Goal: Transaction & Acquisition: Purchase product/service

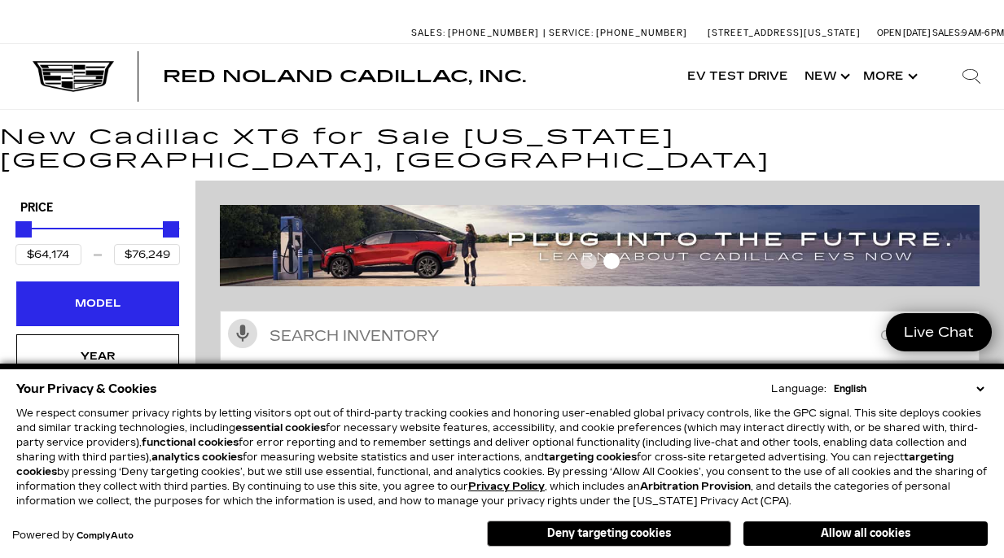
click at [138, 282] on div "Model" at bounding box center [97, 304] width 163 height 44
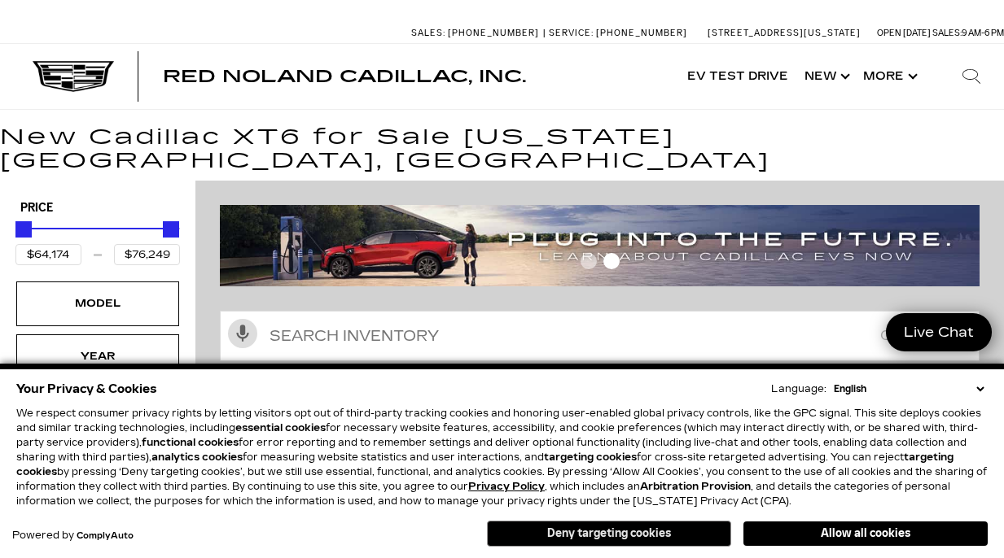
scroll to position [23, 2]
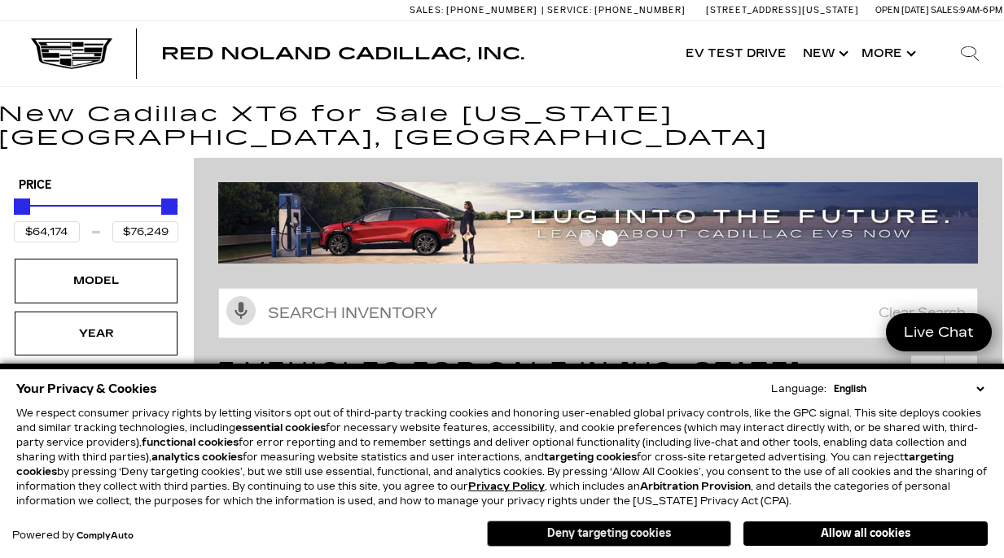
click at [685, 533] on button "Deny targeting cookies" at bounding box center [609, 534] width 244 height 26
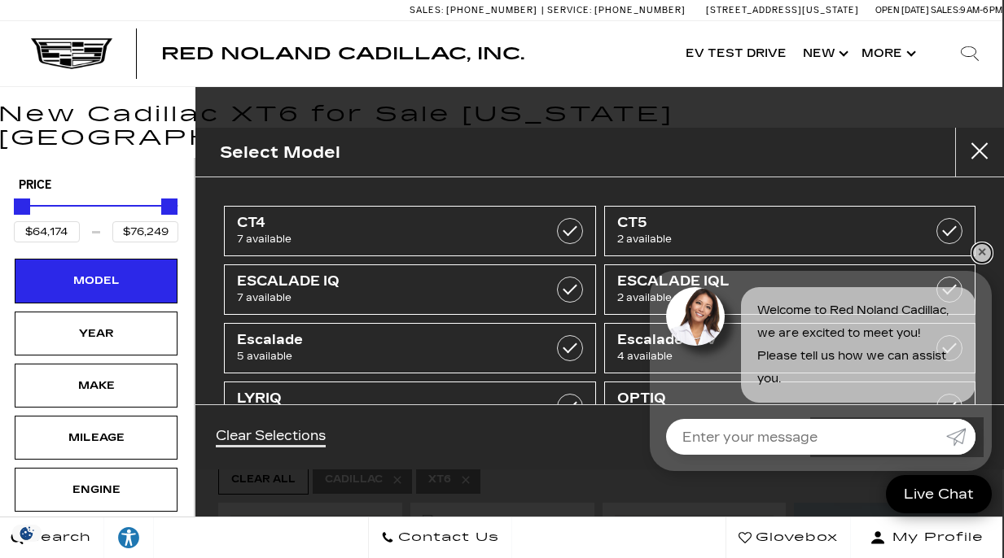
click at [981, 252] on link "✕" at bounding box center [982, 253] width 20 height 20
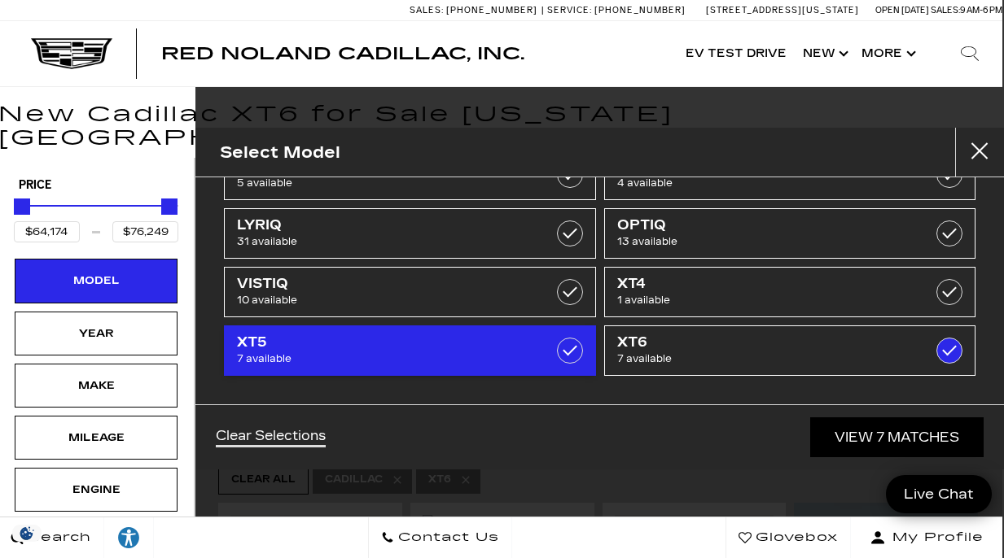
scroll to position [173, 0]
click at [440, 356] on span "7 available" at bounding box center [384, 359] width 294 height 16
type input "$57,631"
checkbox input "true"
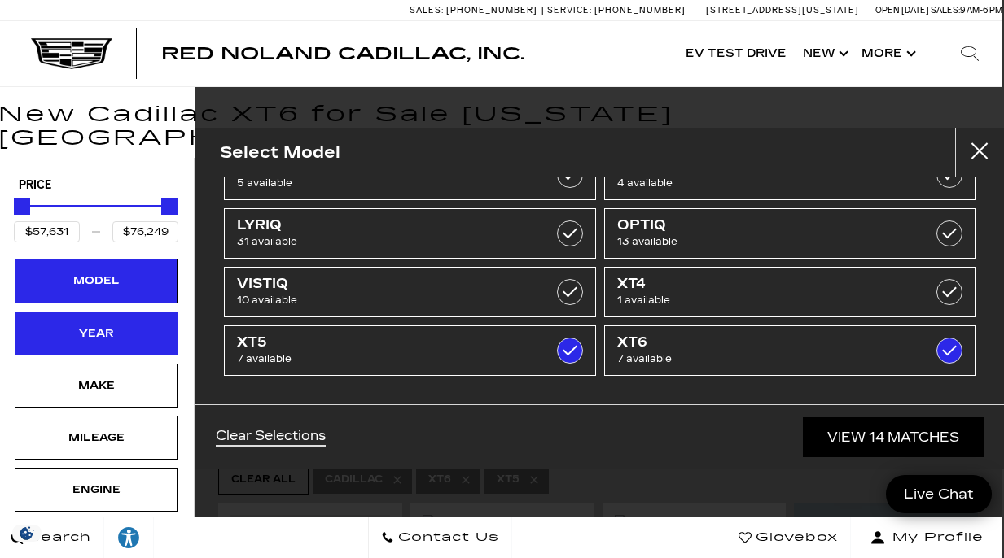
click at [141, 329] on div "Year" at bounding box center [96, 334] width 163 height 44
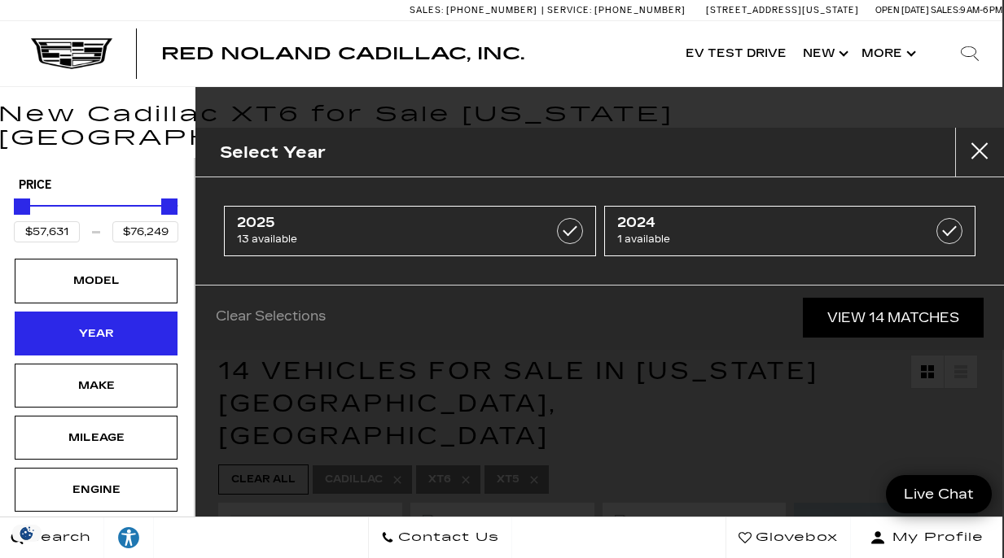
scroll to position [0, 2]
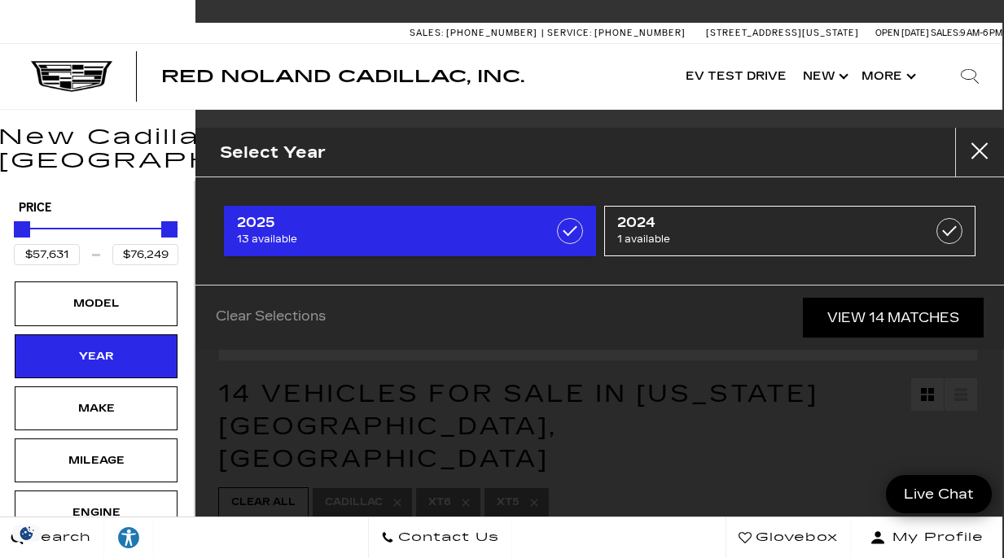
click at [402, 232] on span "13 available" at bounding box center [384, 239] width 294 height 16
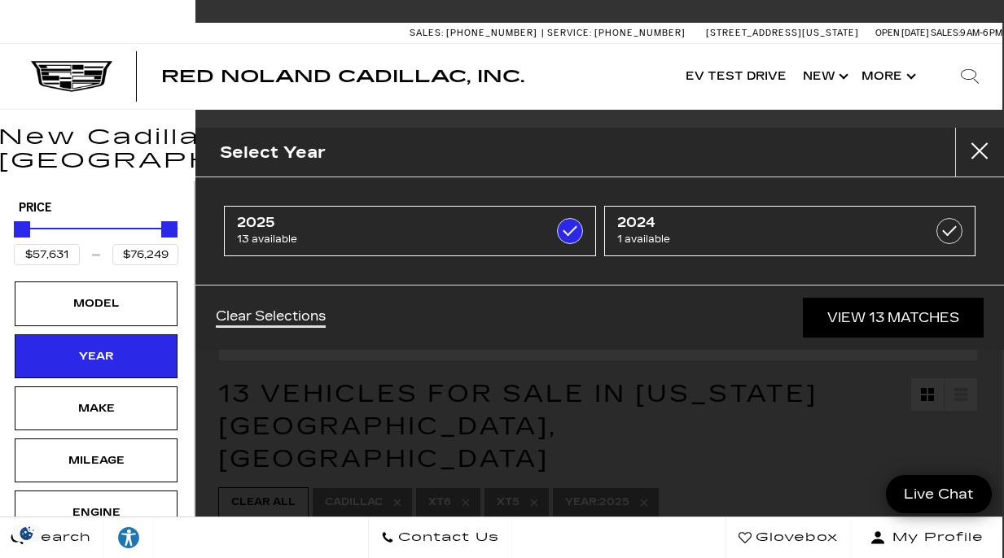
checkbox input "true"
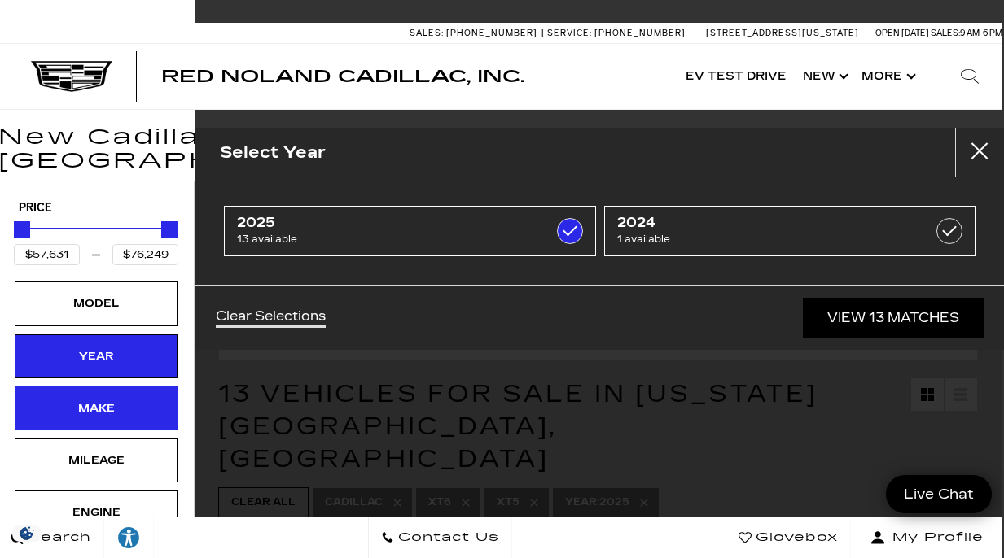
click at [158, 391] on div "Make" at bounding box center [96, 409] width 163 height 44
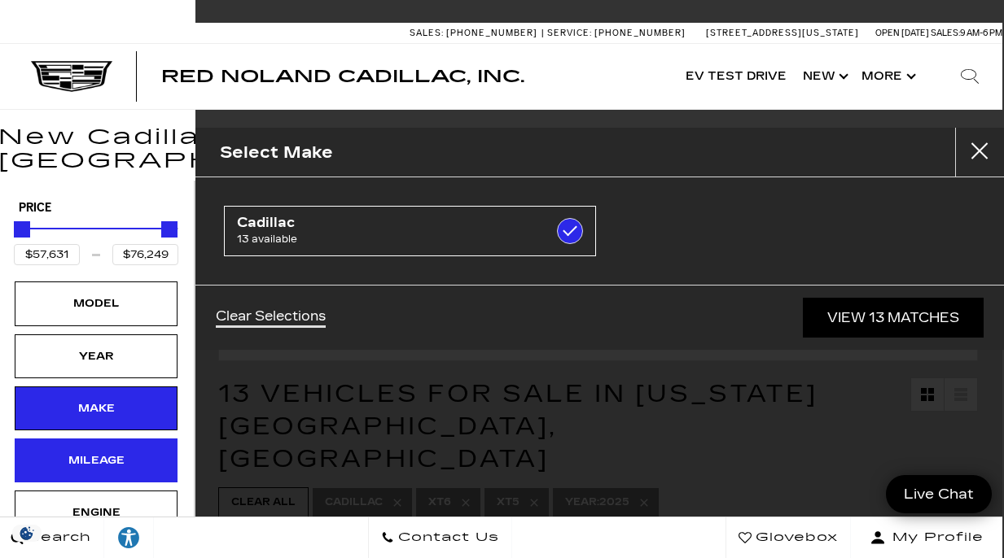
click at [143, 439] on div "Mileage" at bounding box center [96, 461] width 163 height 44
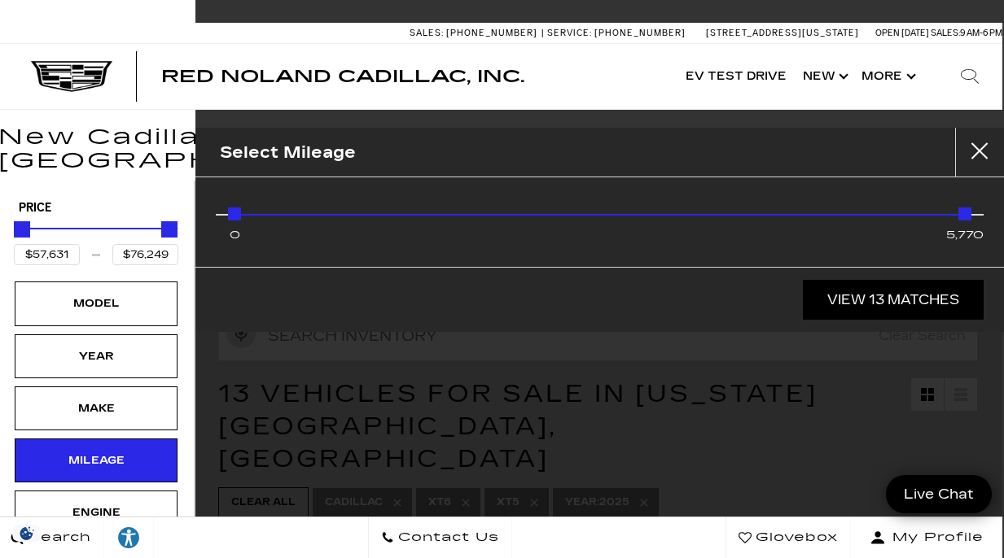
click at [436, 219] on div "0 5,770" at bounding box center [599, 218] width 743 height 33
click at [291, 217] on div "577 5,770" at bounding box center [599, 218] width 743 height 33
click at [265, 217] on div "0 5,770" at bounding box center [599, 218] width 743 height 33
click at [266, 216] on div "0 5,770" at bounding box center [599, 218] width 743 height 33
click at [260, 217] on div "0 5,770" at bounding box center [599, 218] width 743 height 33
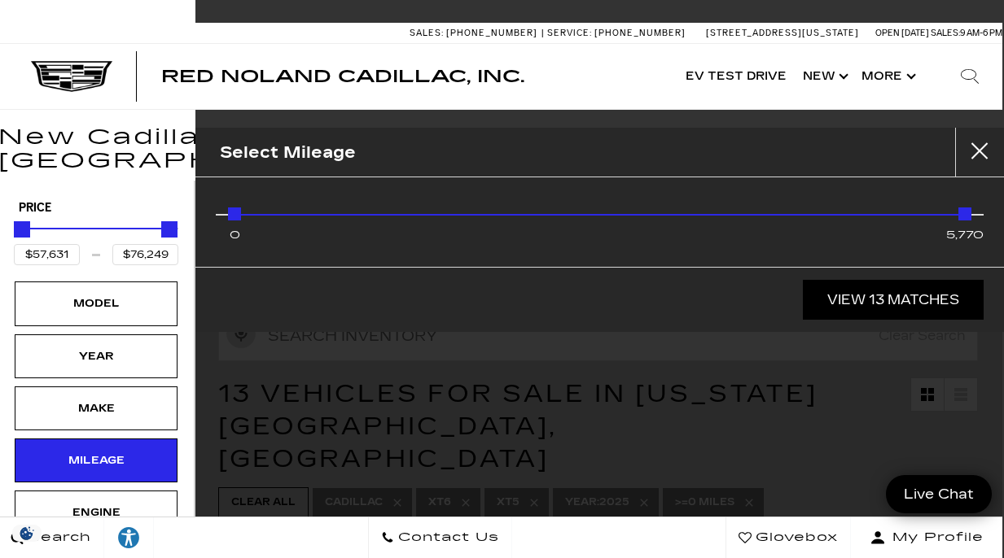
click at [260, 217] on div "0 5,770" at bounding box center [599, 218] width 743 height 33
click at [265, 216] on div "0 5,770" at bounding box center [599, 218] width 743 height 33
drag, startPoint x: 239, startPoint y: 216, endPoint x: 254, endPoint y: 218, distance: 14.9
click at [254, 218] on div "0 5,770" at bounding box center [599, 218] width 743 height 33
click at [267, 219] on div "0 5,770" at bounding box center [599, 218] width 743 height 33
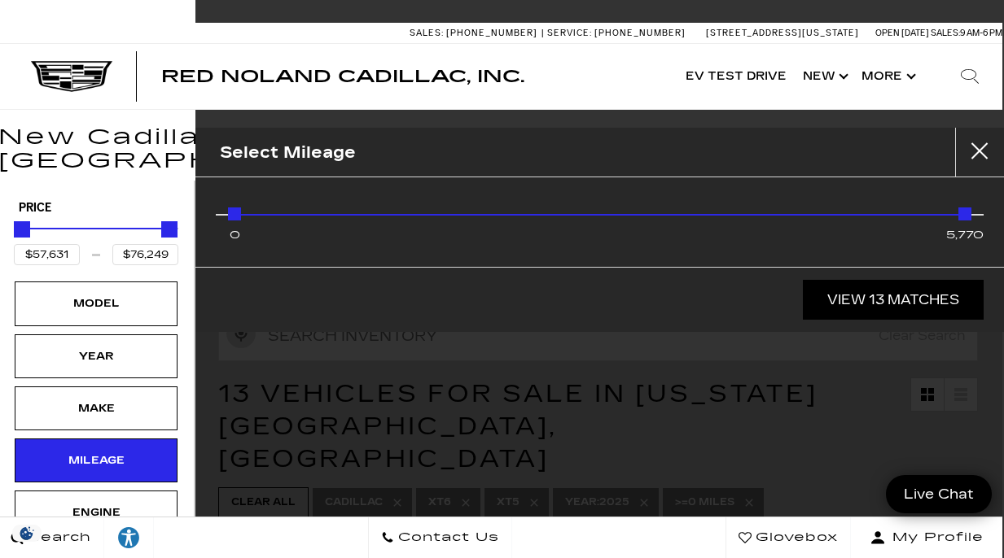
click at [268, 214] on div "Mileage" at bounding box center [599, 215] width 743 height 2
click at [274, 217] on div "577 5,770" at bounding box center [599, 218] width 743 height 33
type input "$72,603"
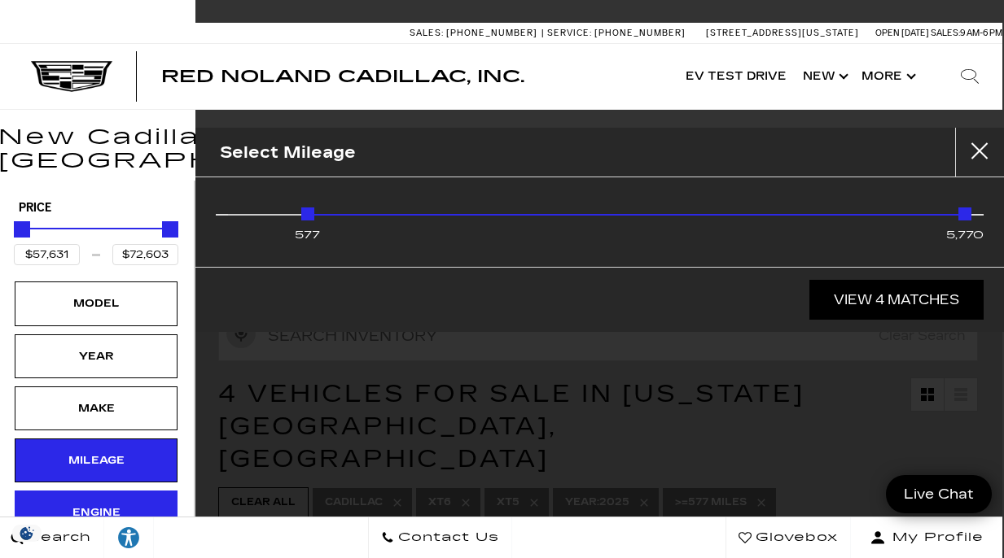
click at [131, 504] on div "Engine" at bounding box center [95, 513] width 81 height 18
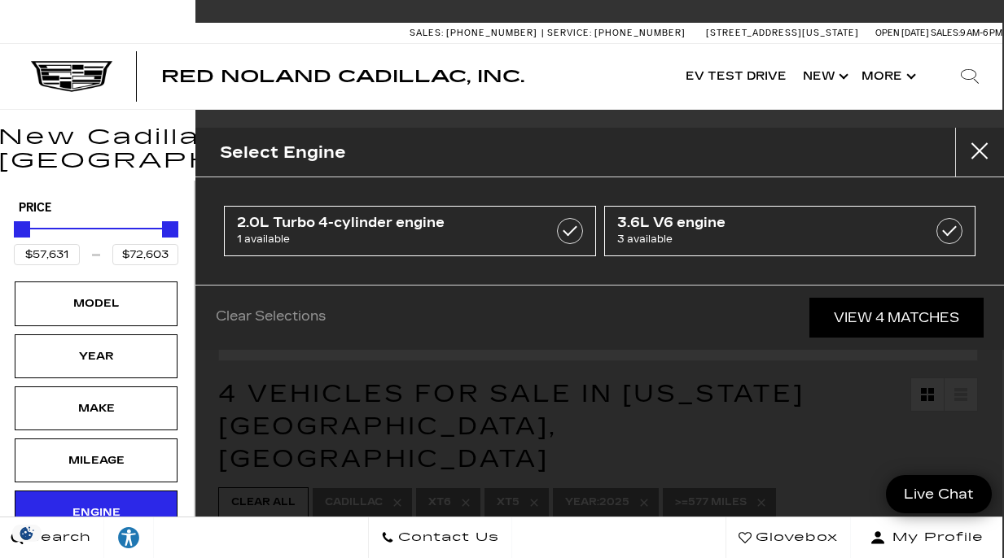
click at [853, 321] on link "View 4 Matches" at bounding box center [896, 318] width 174 height 40
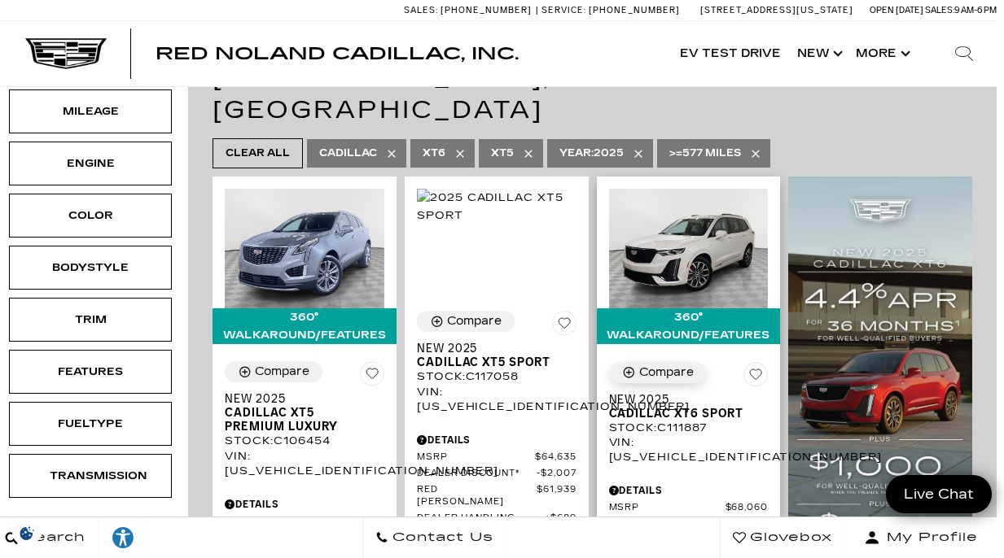
scroll to position [333, 7]
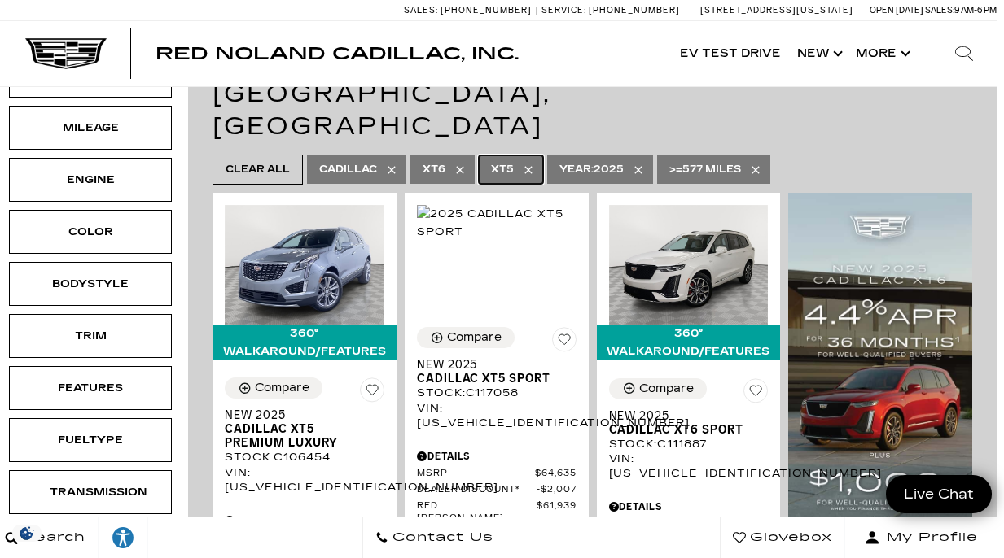
click at [510, 160] on span "XT5" at bounding box center [502, 170] width 23 height 20
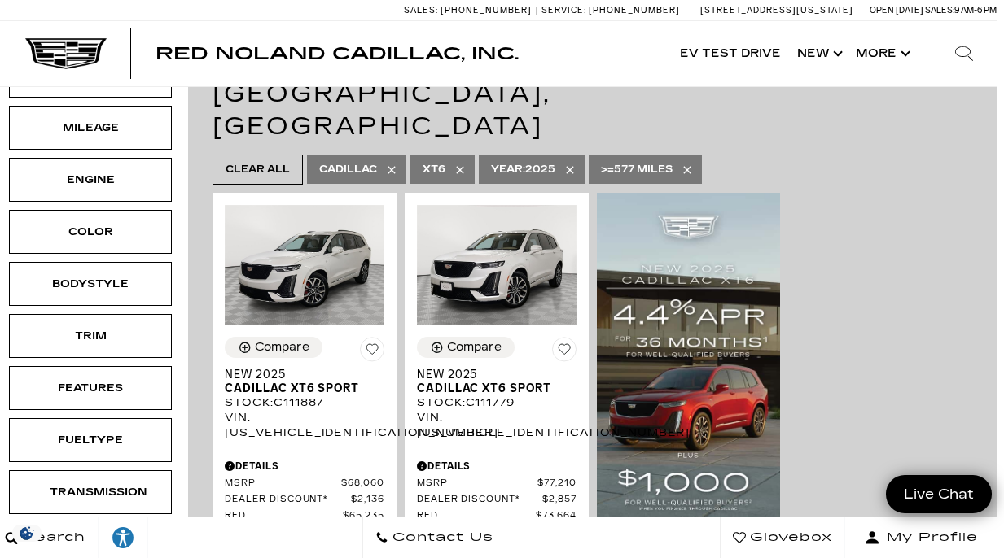
type input "$64,174"
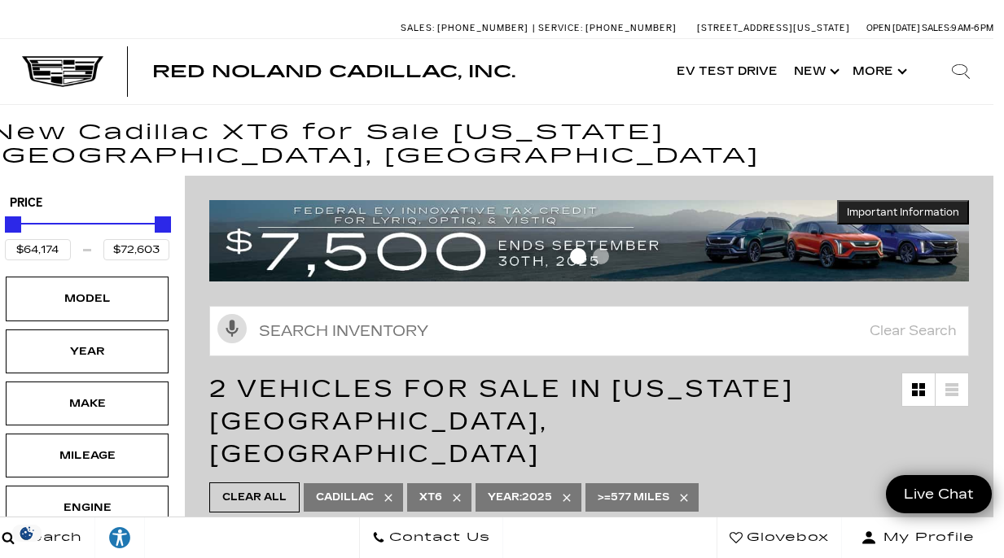
scroll to position [0, 11]
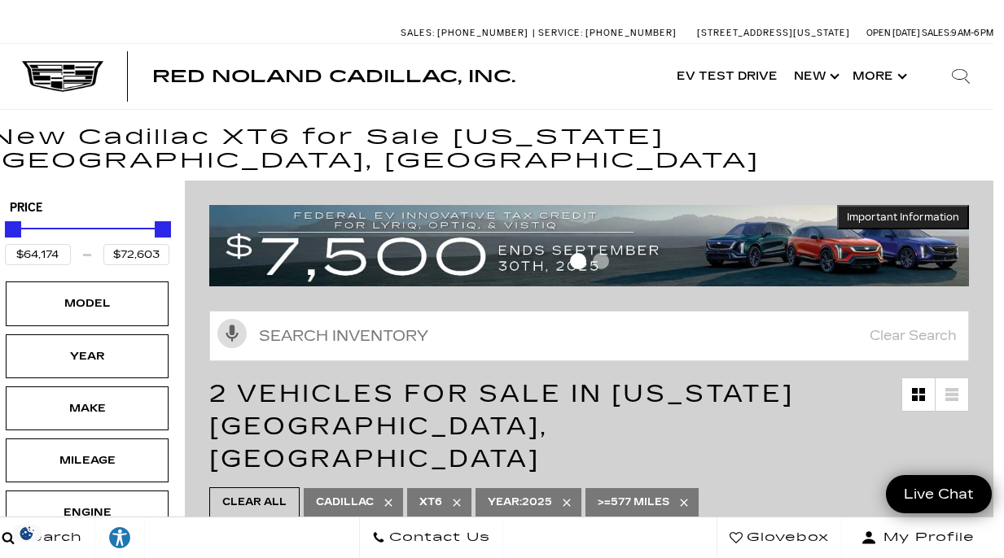
scroll to position [0, 11]
